Goal: Check status: Check status

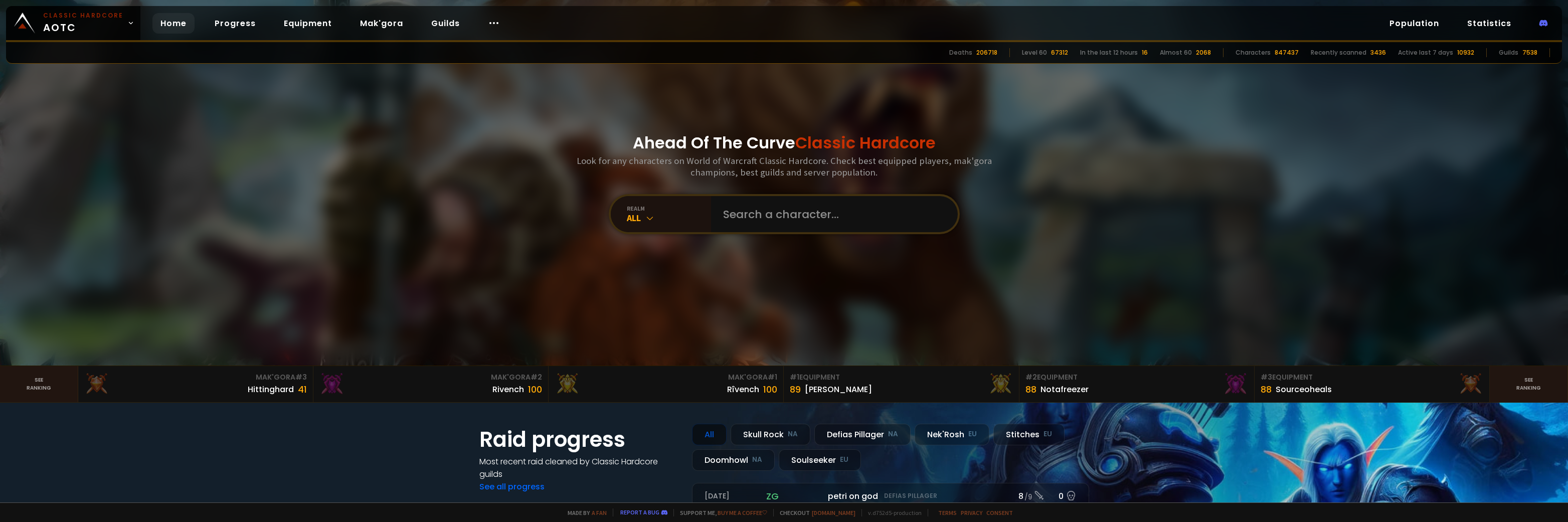
click at [810, 225] on input "text" at bounding box center [831, 214] width 229 height 36
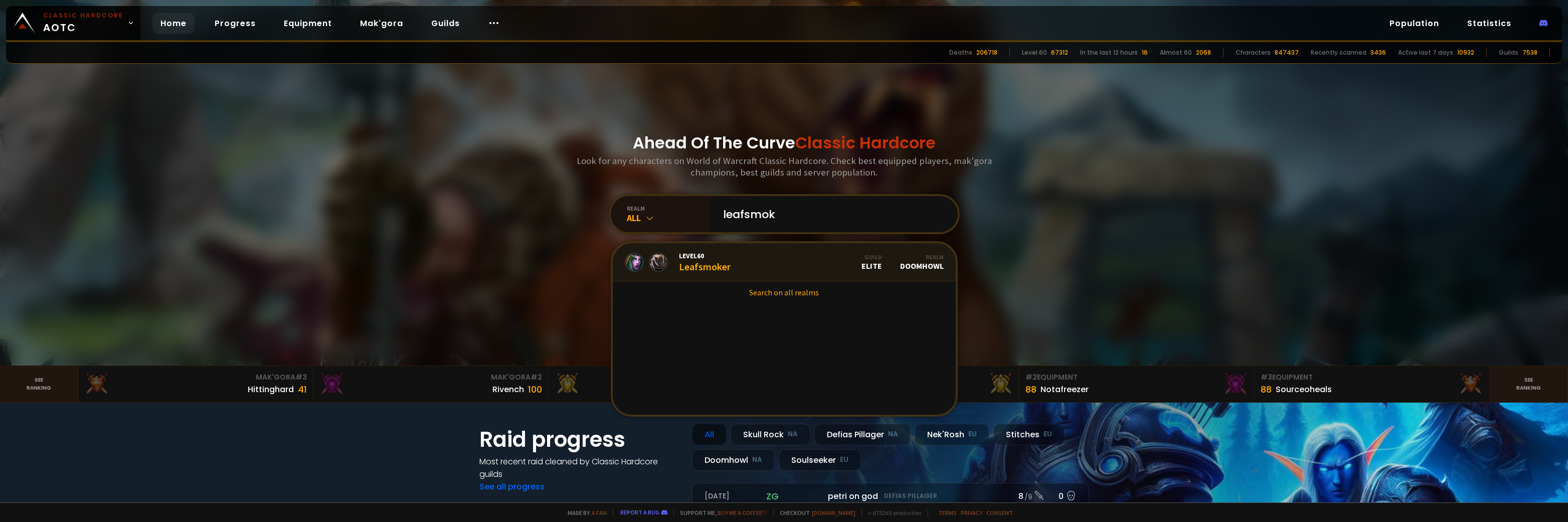
type input "leafsmok"
click at [773, 257] on link "Level 60 Leafsmoker Guild Elite Realm Doomhowl" at bounding box center [784, 262] width 343 height 38
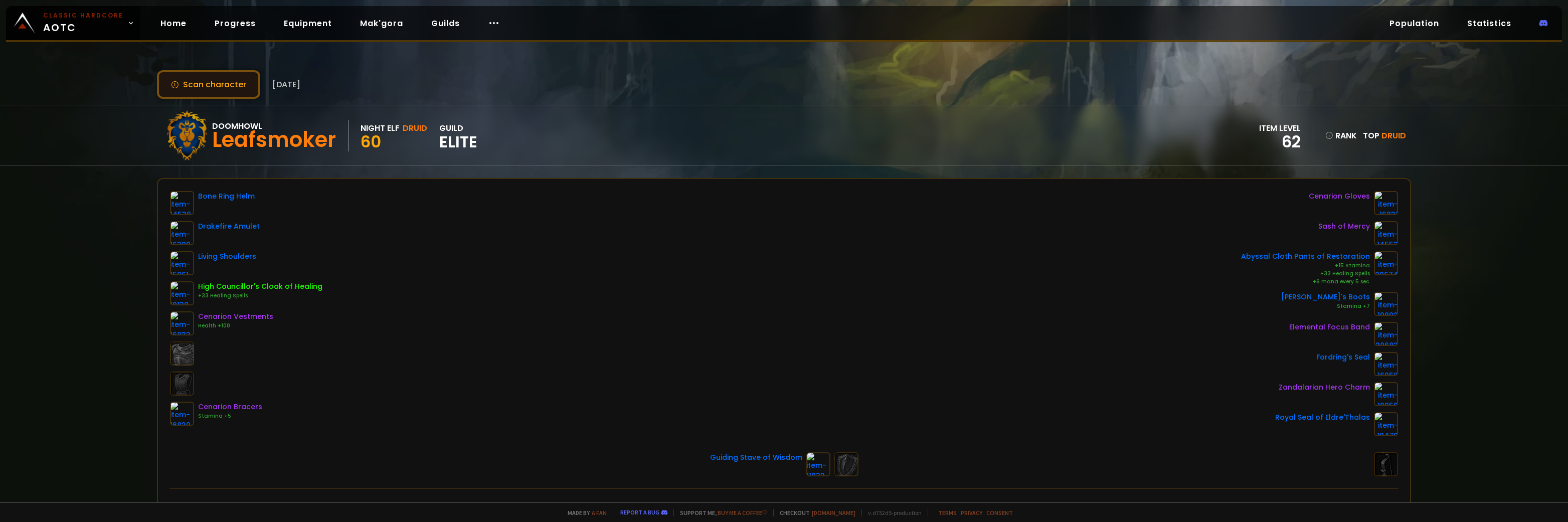
click at [199, 91] on button "Scan character" at bounding box center [208, 85] width 103 height 29
click at [219, 77] on button "Scan character" at bounding box center [208, 85] width 103 height 29
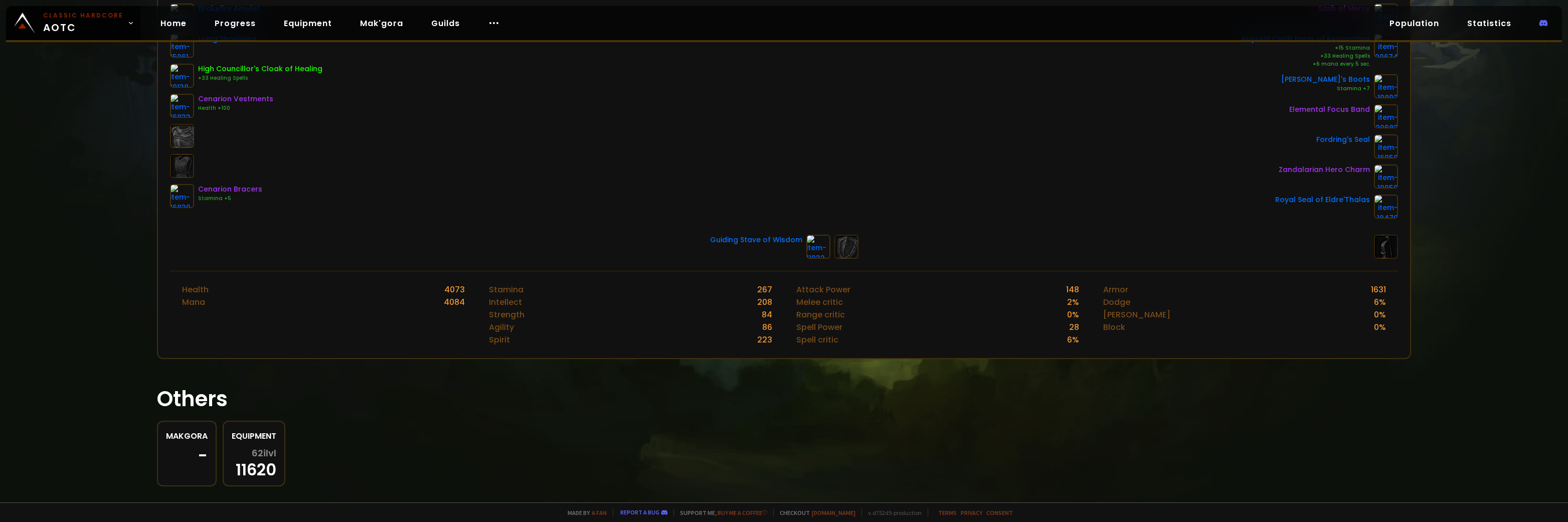
scroll to position [234, 0]
